Goal: Task Accomplishment & Management: Use online tool/utility

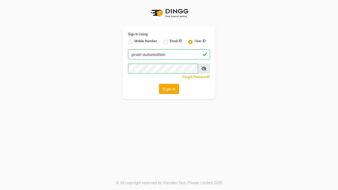
click at [169, 89] on button "Sign In" at bounding box center [169, 89] width 20 height 10
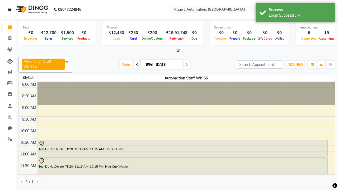
click at [11, 10] on icon at bounding box center [9, 10] width 3 height 4
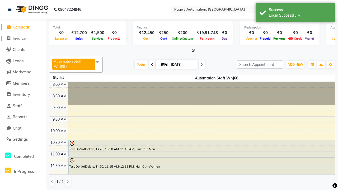
click at [23, 38] on span "Invoice" at bounding box center [19, 38] width 13 height 5
select select "2774"
select select "service"
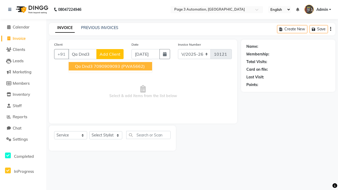
click at [111, 66] on ngb-highlight "7090909093" at bounding box center [107, 66] width 26 height 5
type input "7090909093"
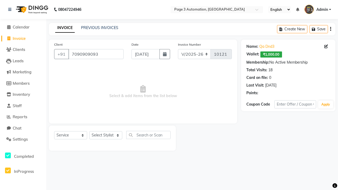
select select "product"
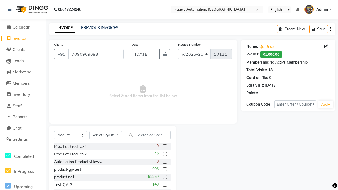
select select "71572"
click at [164, 146] on label at bounding box center [165, 146] width 4 height 4
click at [164, 146] on input "checkbox" at bounding box center [164, 146] width 3 height 3
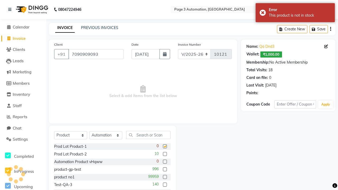
checkbox input "false"
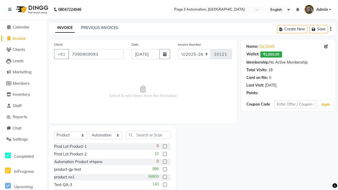
click at [317, 10] on span "Admin" at bounding box center [322, 10] width 12 height 6
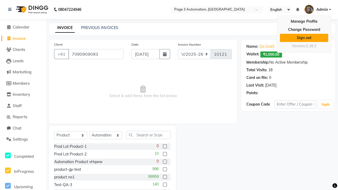
click at [304, 38] on link "Sign out" at bounding box center [304, 38] width 48 height 8
